Goal: Browse casually

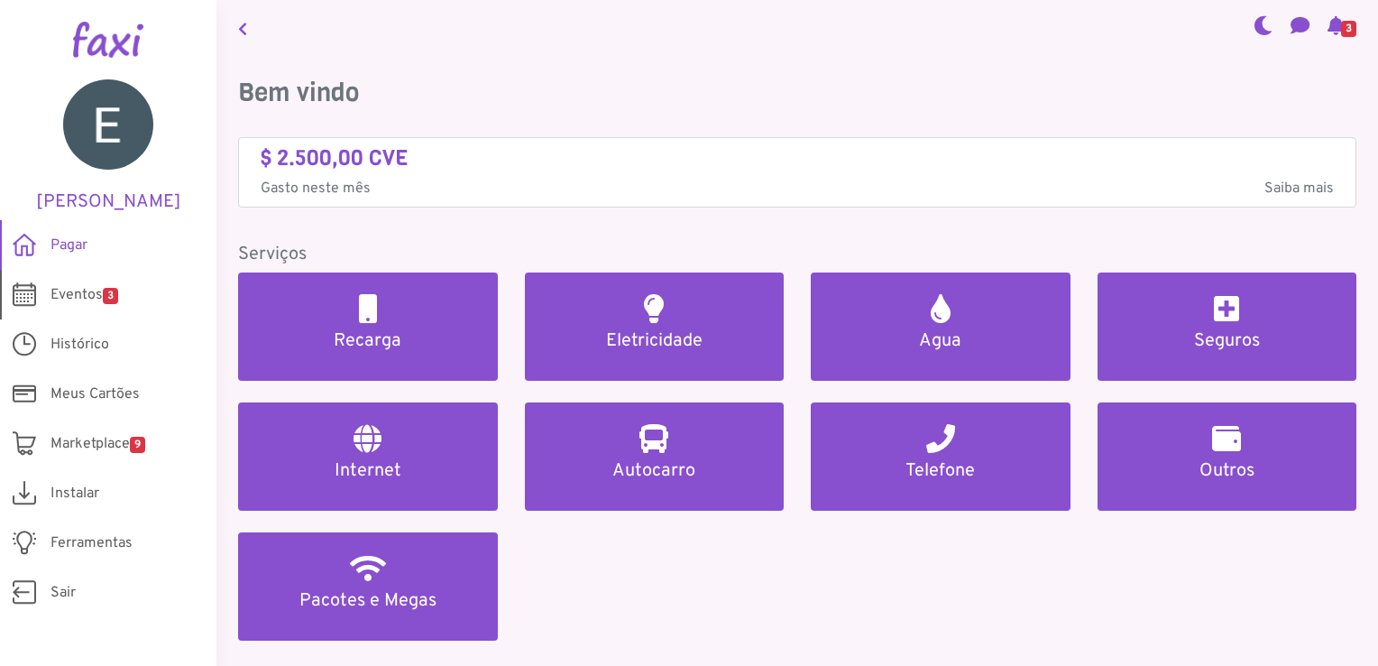
click at [72, 282] on link "Eventos 3" at bounding box center [108, 295] width 217 height 50
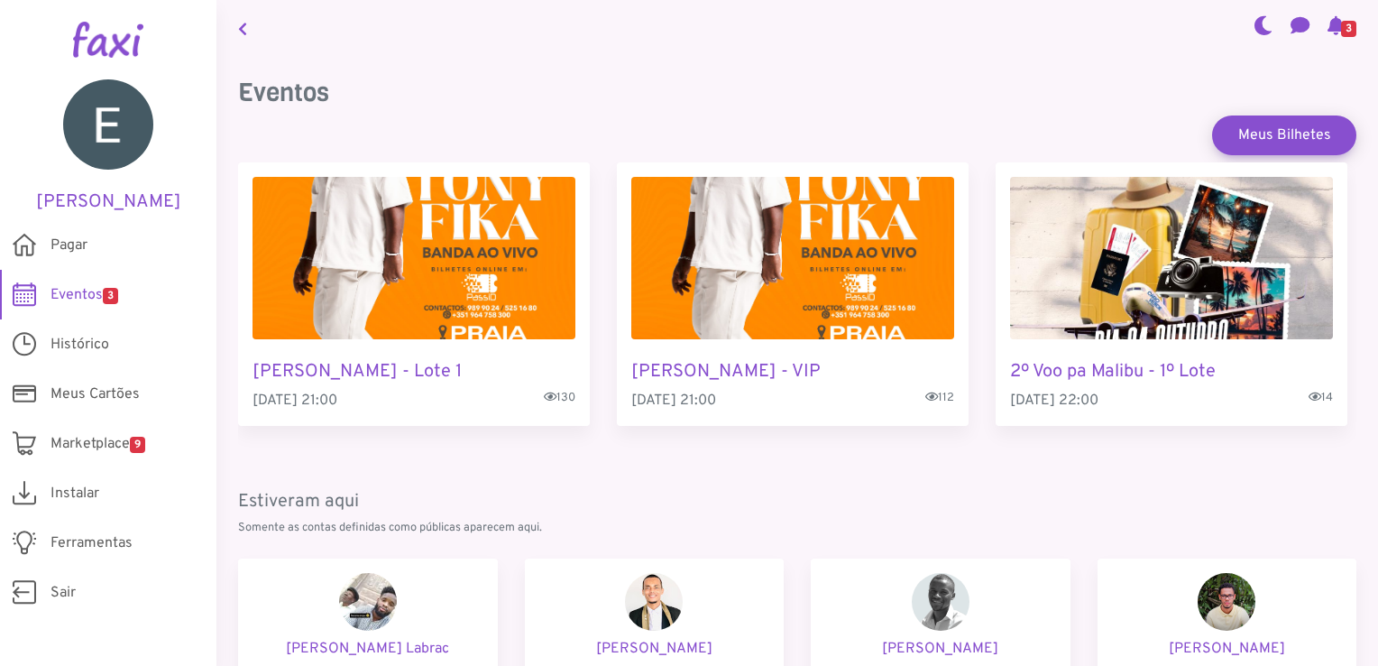
scroll to position [224, 0]
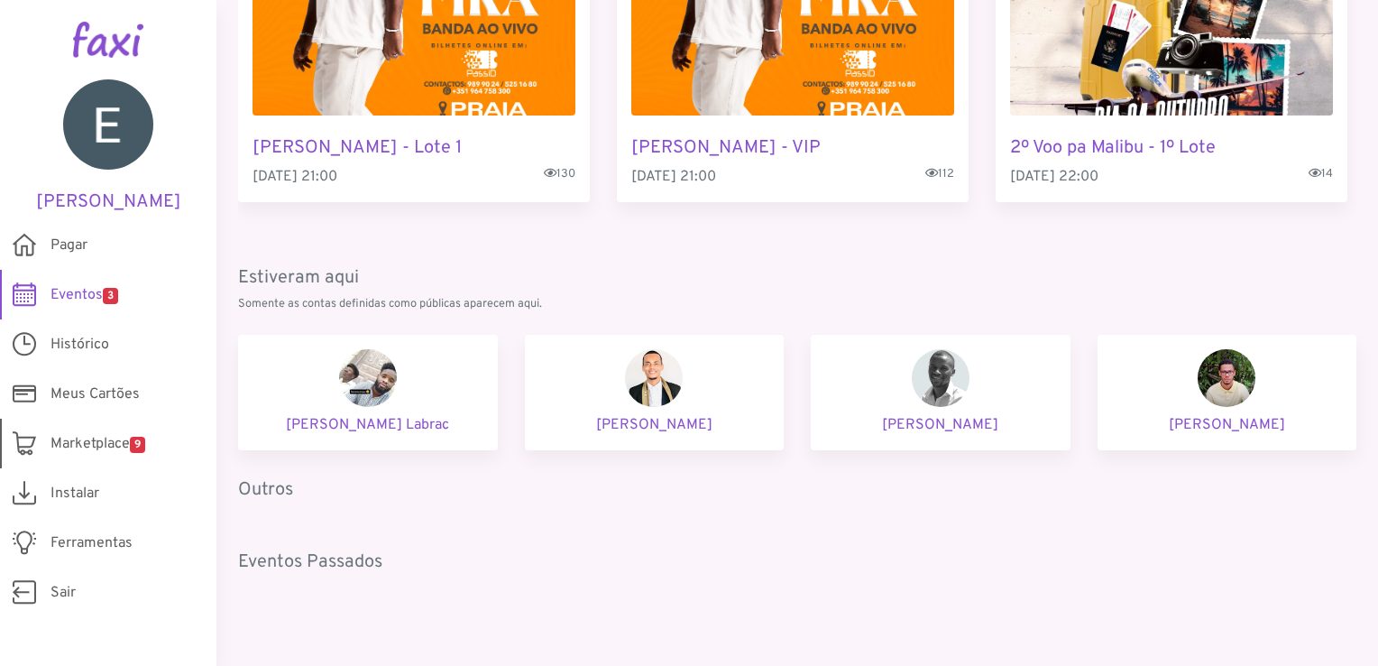
click at [139, 442] on span "9" at bounding box center [137, 445] width 15 height 16
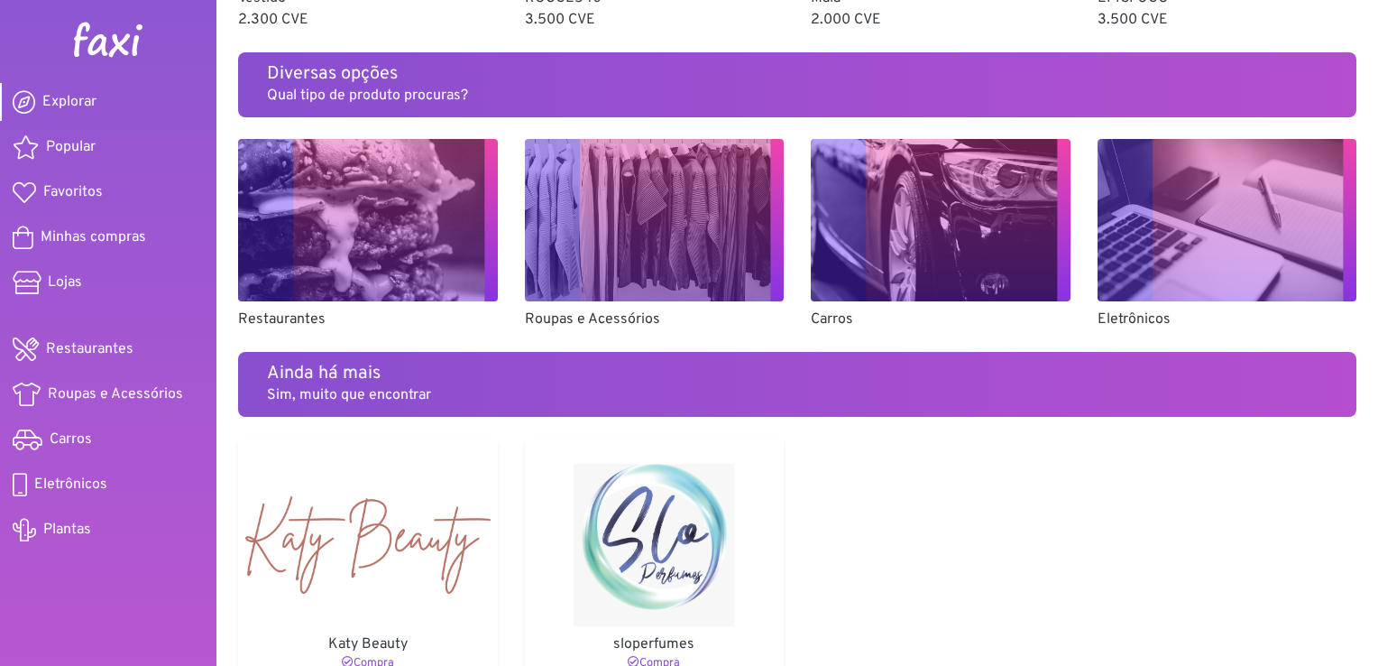
scroll to position [1267, 0]
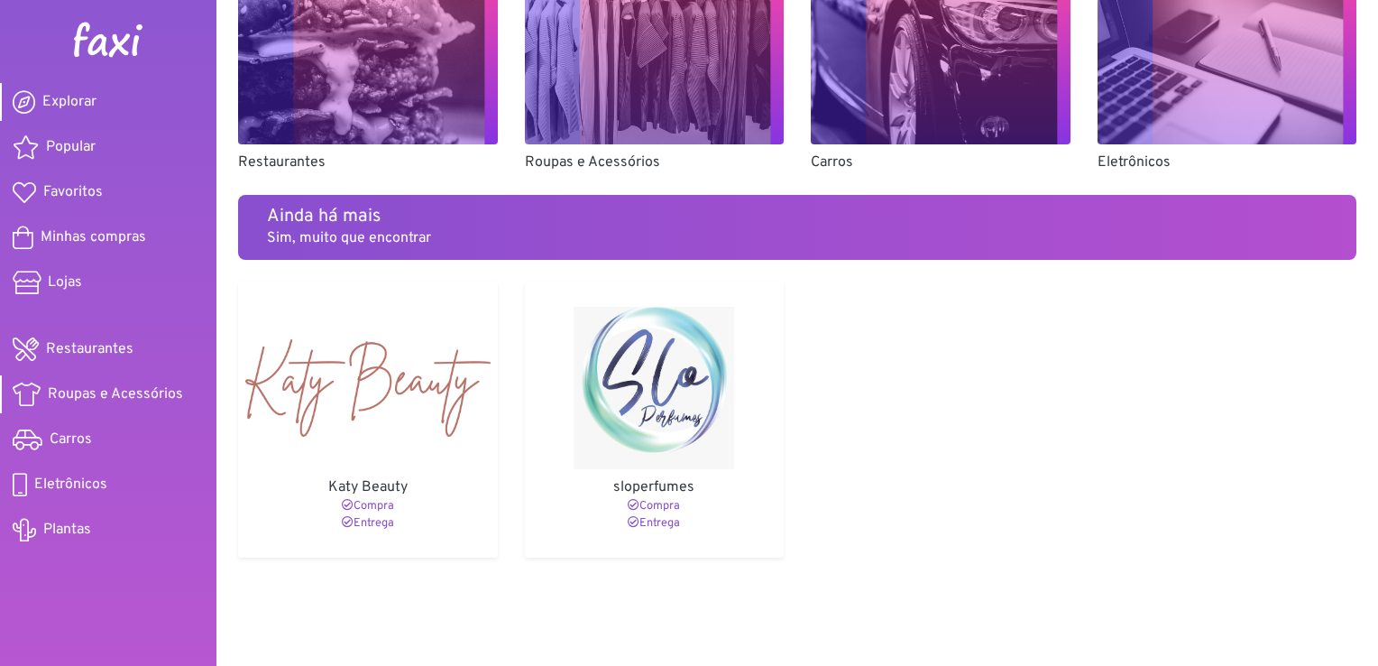
click at [105, 402] on span "Roupas e Acessórios" at bounding box center [115, 394] width 135 height 22
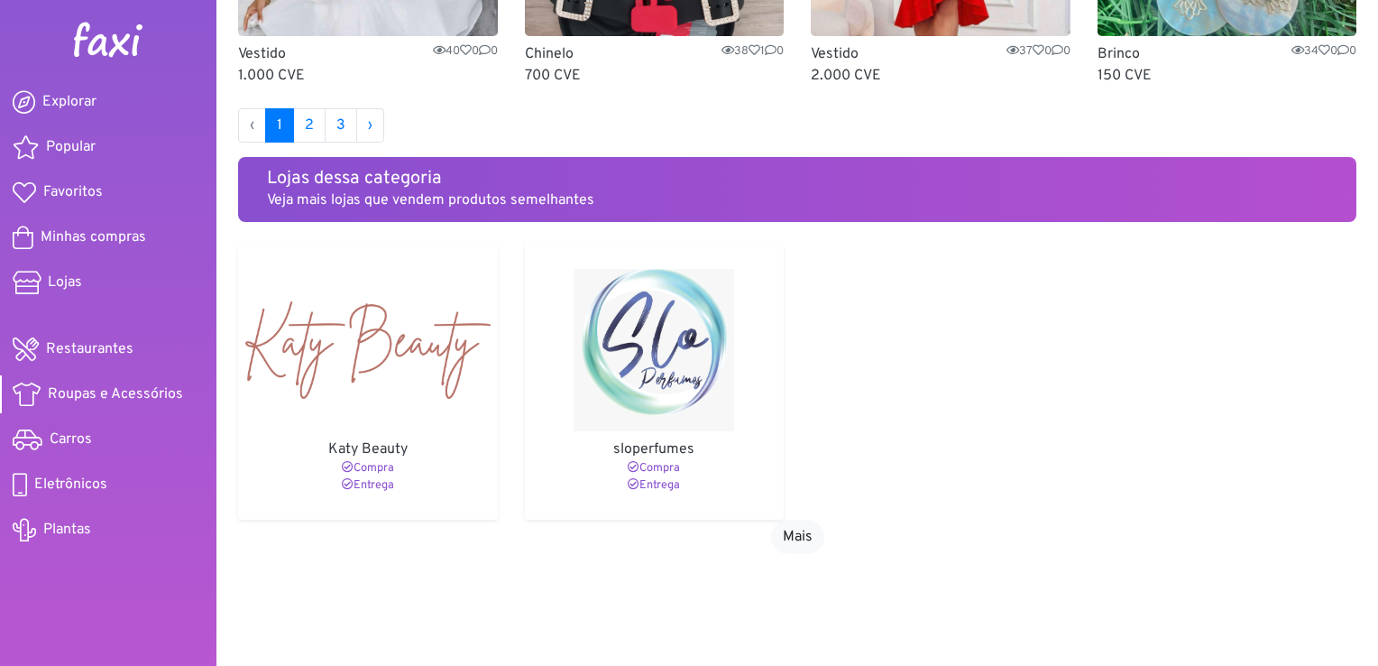
scroll to position [1313, 0]
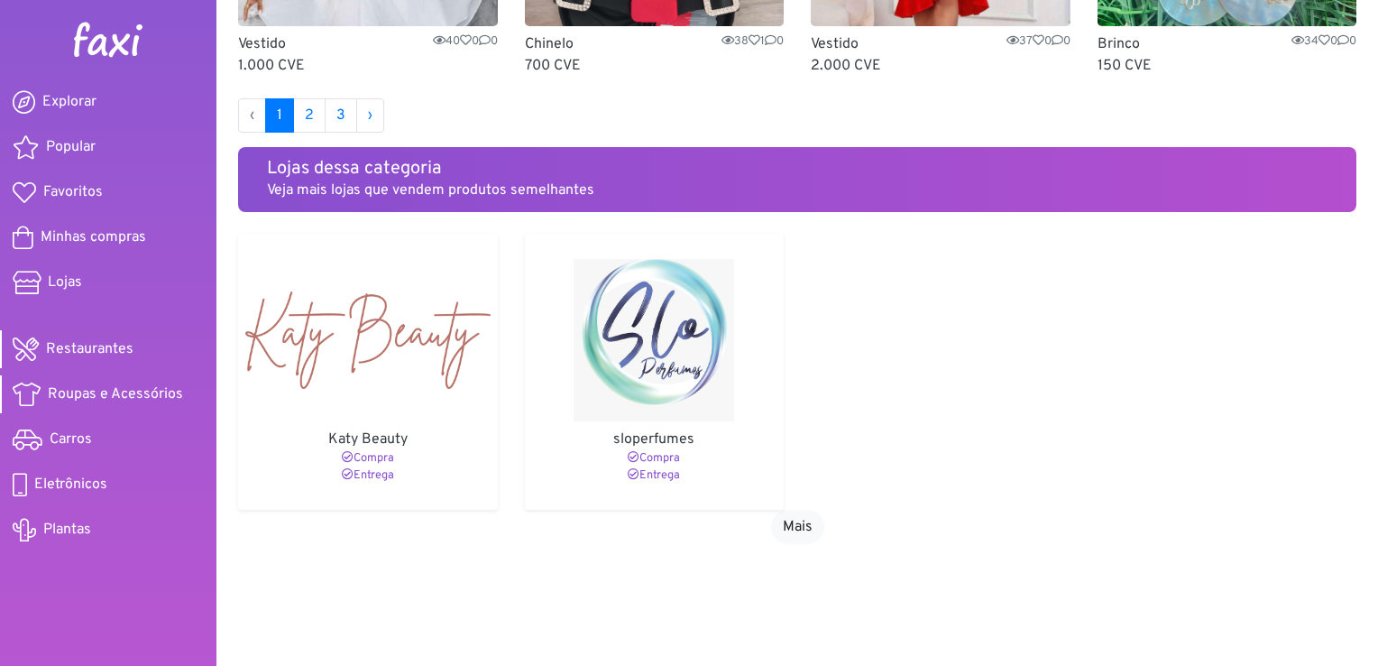
click at [75, 351] on span "Restaurantes" at bounding box center [90, 349] width 88 height 22
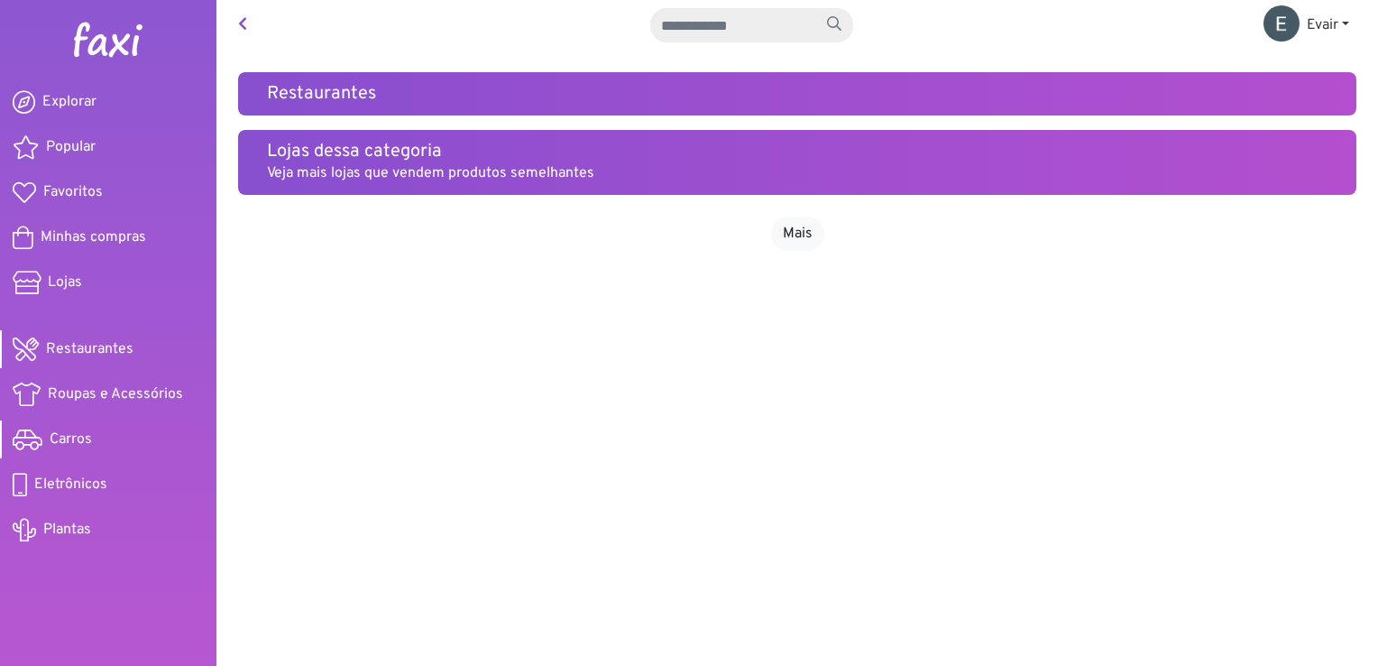
click at [136, 430] on link "Carros" at bounding box center [108, 439] width 217 height 38
click at [67, 479] on span "Eletrônicos" at bounding box center [70, 485] width 73 height 22
click at [67, 519] on span "Plantas" at bounding box center [67, 530] width 48 height 22
click at [62, 102] on span "Explorar" at bounding box center [69, 102] width 54 height 22
